Goal: Navigation & Orientation: Go to known website

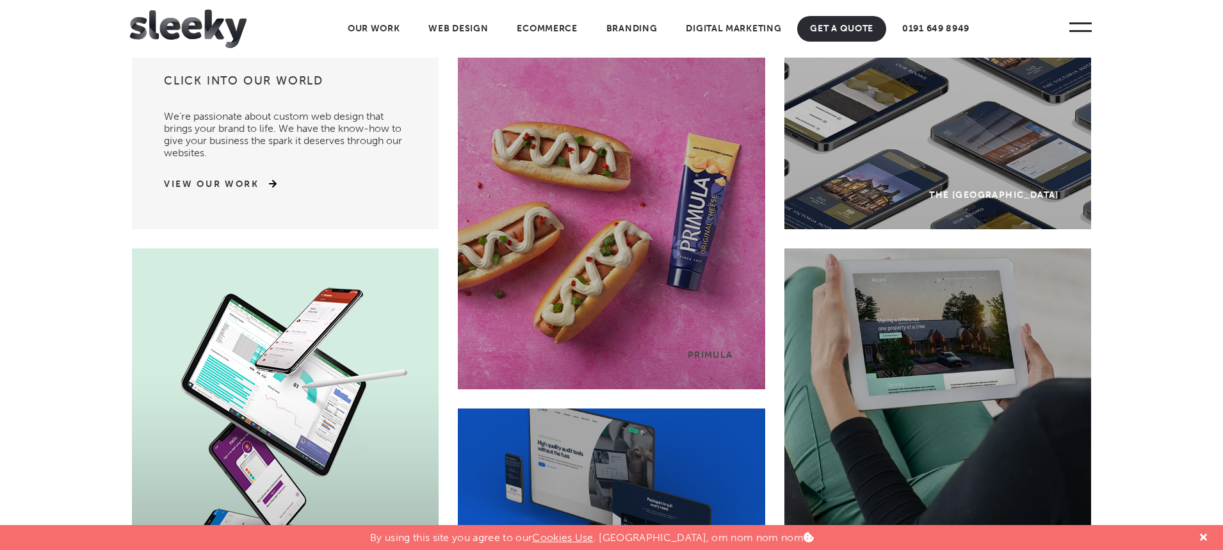
scroll to position [64, 0]
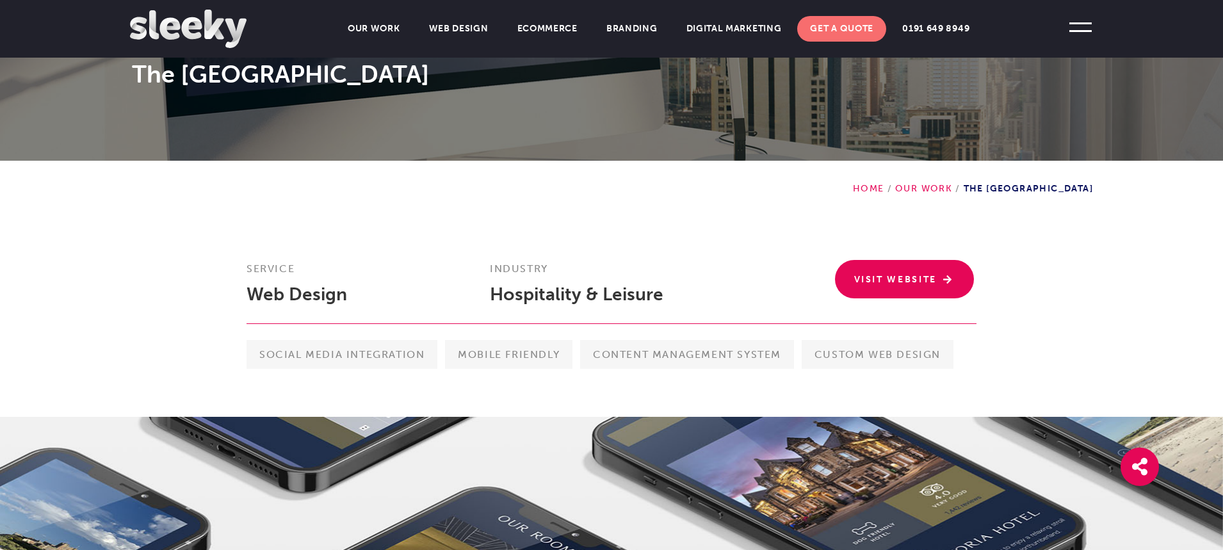
scroll to position [192, 0]
click at [920, 285] on link "Visit Website" at bounding box center [905, 278] width 140 height 38
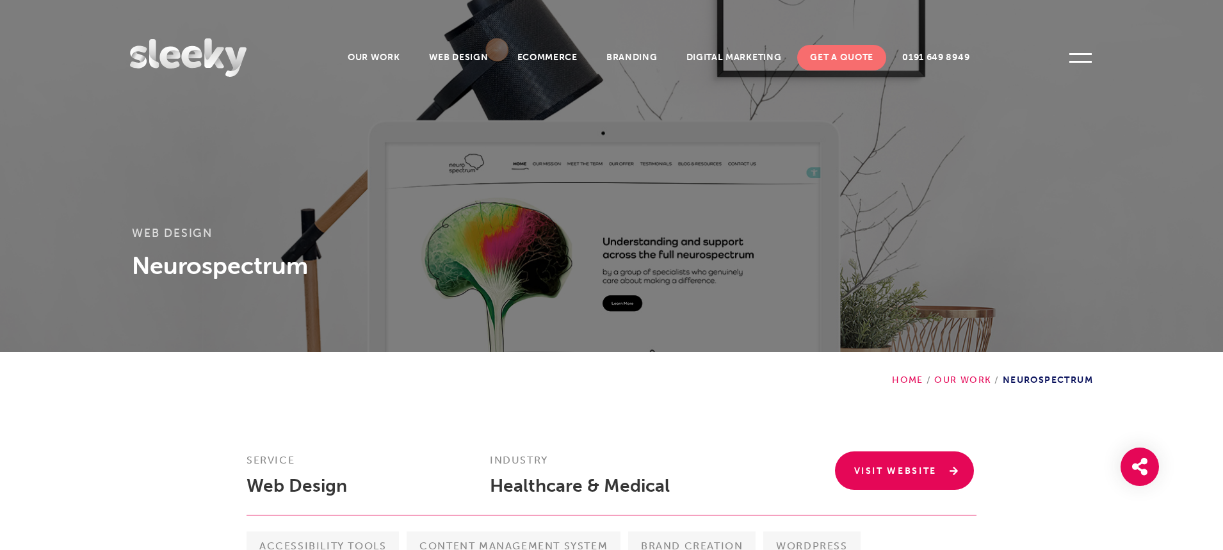
click at [867, 469] on link "Visit Website" at bounding box center [905, 471] width 140 height 38
